Goal: Navigation & Orientation: Find specific page/section

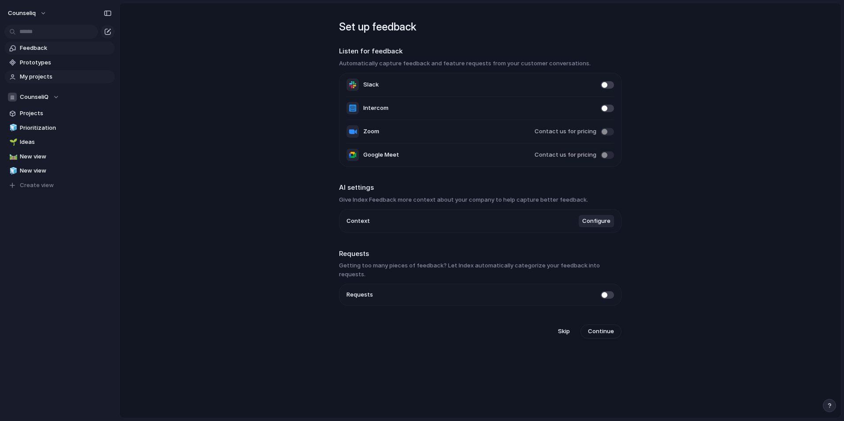
click at [37, 76] on span "My projects" at bounding box center [66, 76] width 92 height 9
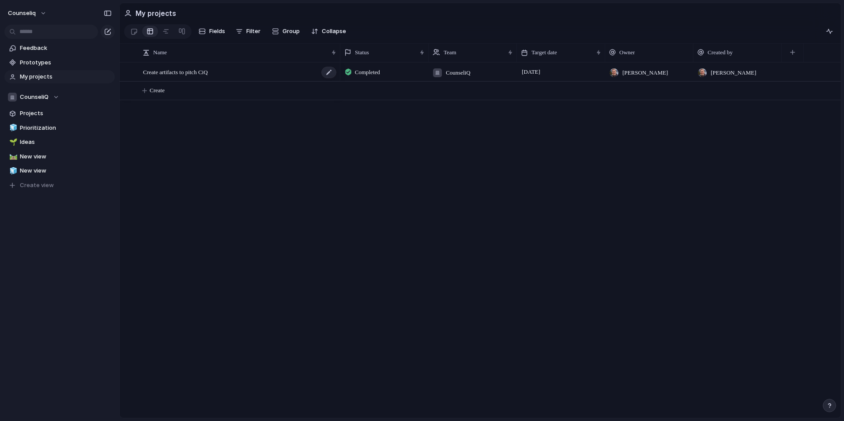
click at [202, 75] on span "Create artifacts to pitch CiQ" at bounding box center [175, 72] width 65 height 10
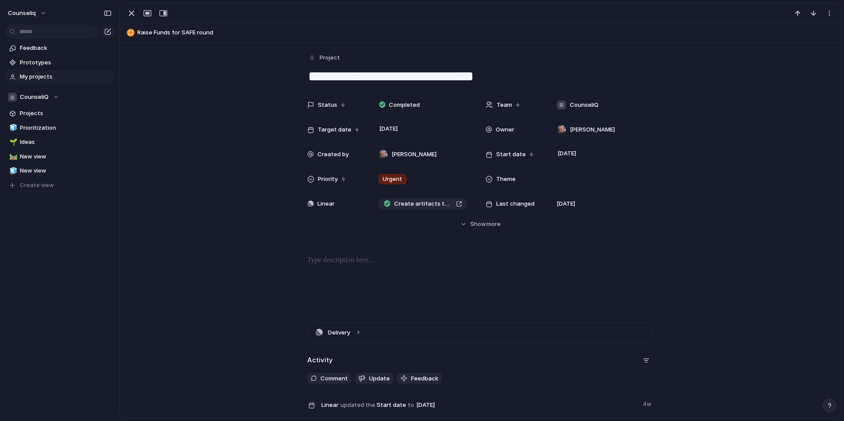
scroll to position [195, 0]
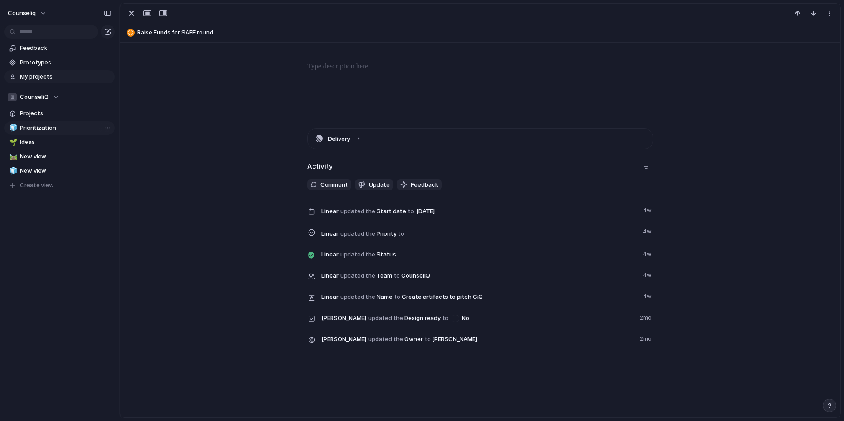
click at [45, 130] on span "Prioritization" at bounding box center [66, 128] width 92 height 9
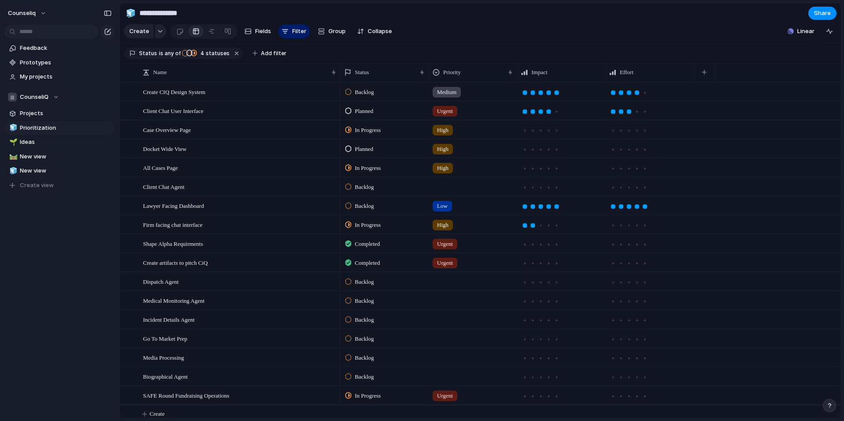
click at [352, 152] on div "Planned" at bounding box center [360, 149] width 31 height 11
click at [450, 7] on div "Backlog Planned In Progress Completed Canceled" at bounding box center [422, 210] width 844 height 421
click at [151, 135] on span "Case Overview Page" at bounding box center [167, 130] width 48 height 10
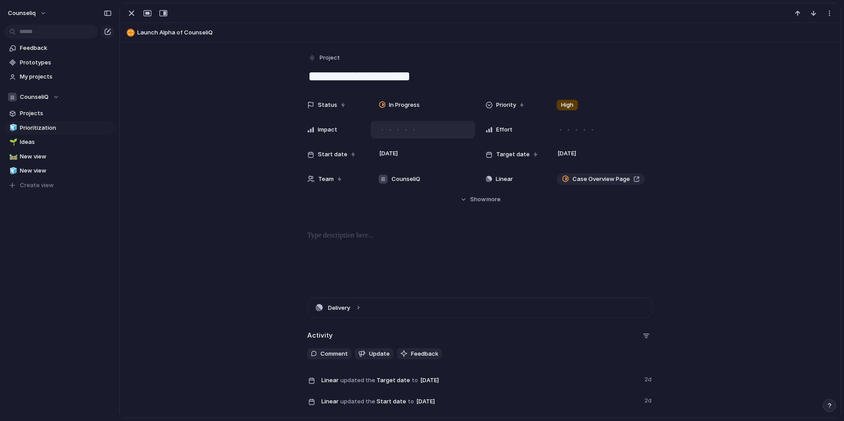
click at [405, 129] on div at bounding box center [406, 130] width 8 height 8
click at [566, 130] on div at bounding box center [569, 130] width 8 height 8
click at [67, 157] on span "New view" at bounding box center [66, 156] width 92 height 9
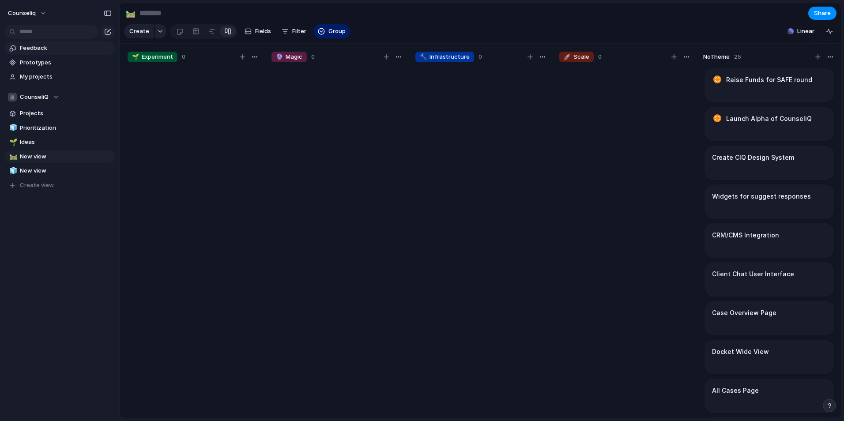
click at [70, 42] on link "Feedback" at bounding box center [59, 48] width 110 height 13
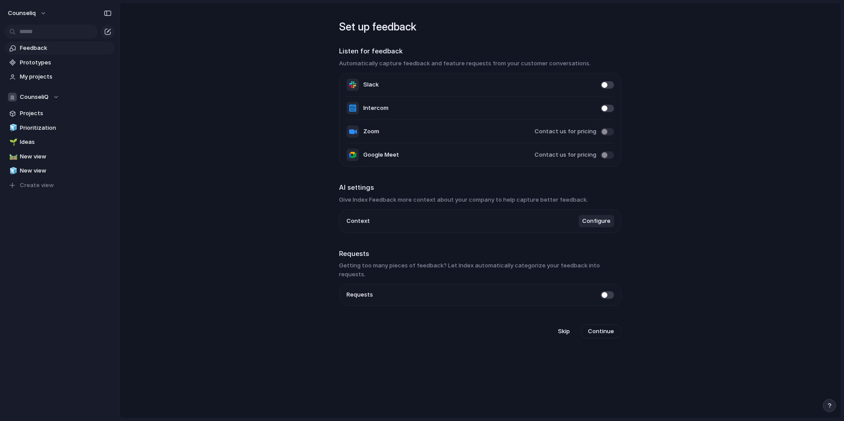
click at [89, 54] on link "Feedback" at bounding box center [59, 48] width 110 height 13
click at [39, 8] on button "counseliq" at bounding box center [27, 13] width 47 height 14
click at [54, 58] on span "Change theme" at bounding box center [41, 61] width 42 height 9
click at [371, 140] on div "Settings Invite members Change theme Sign out" at bounding box center [422, 210] width 844 height 421
click at [369, 136] on span "Zoom" at bounding box center [371, 131] width 16 height 9
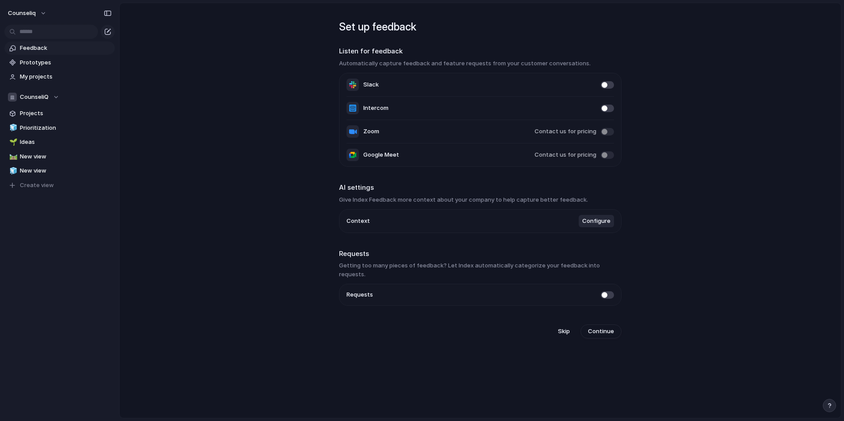
click at [601, 126] on li "Zoom Contact us for pricing" at bounding box center [481, 131] width 268 height 23
click at [601, 133] on span at bounding box center [607, 132] width 13 height 8
click at [607, 86] on span at bounding box center [607, 85] width 13 height 8
click at [36, 69] on section "Feedback Prototypes My projects" at bounding box center [59, 62] width 119 height 44
click at [33, 76] on span "My projects" at bounding box center [66, 76] width 92 height 9
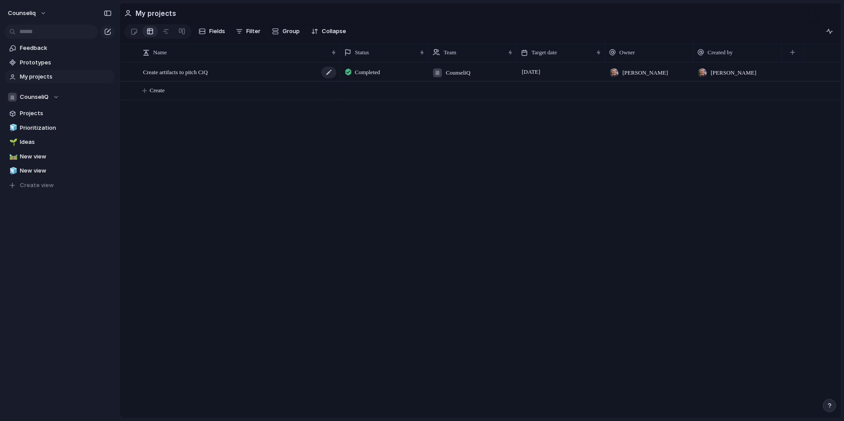
click at [197, 72] on span "Create artifacts to pitch CiQ" at bounding box center [175, 72] width 65 height 10
click at [36, 155] on span "New view" at bounding box center [66, 156] width 92 height 9
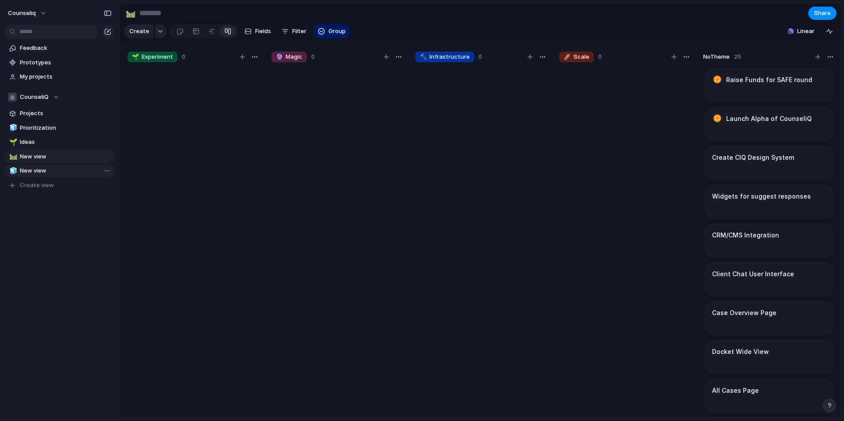
click at [32, 167] on span "New view" at bounding box center [66, 170] width 92 height 9
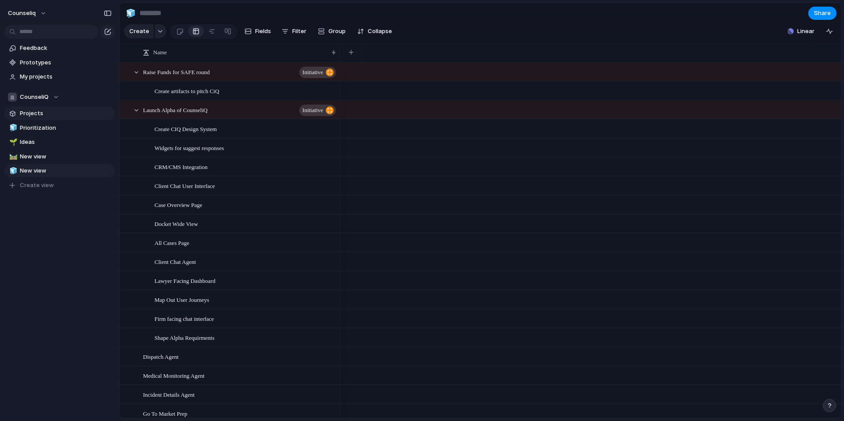
click at [50, 118] on link "Projects" at bounding box center [59, 113] width 110 height 13
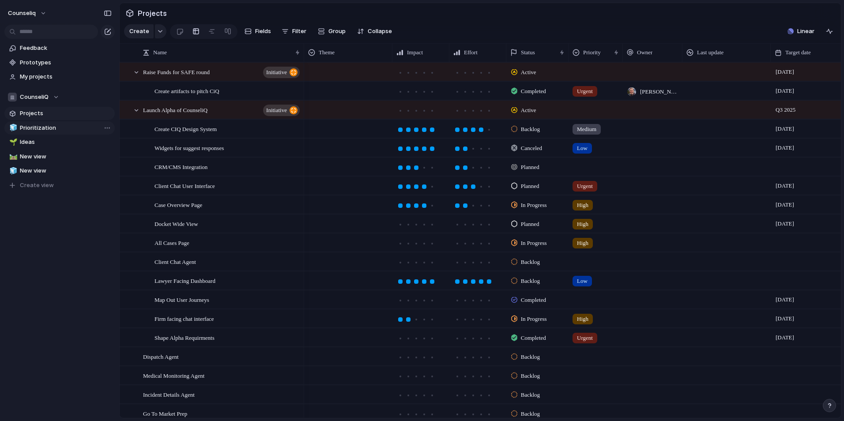
click at [46, 131] on span "Prioritization" at bounding box center [66, 128] width 92 height 9
